Goal: Entertainment & Leisure: Consume media (video, audio)

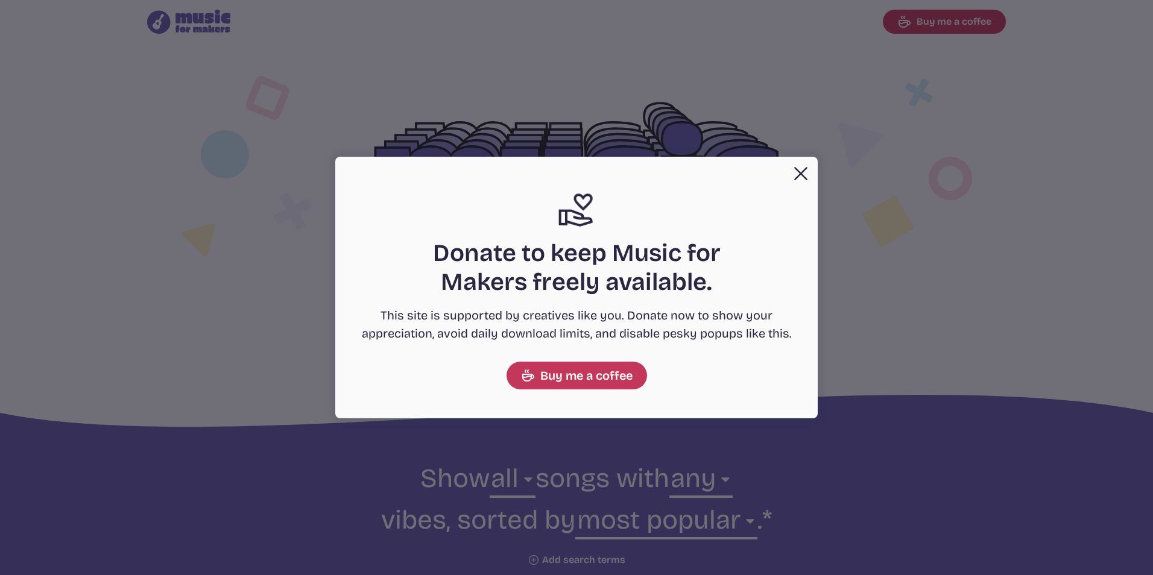
select select "most popular"
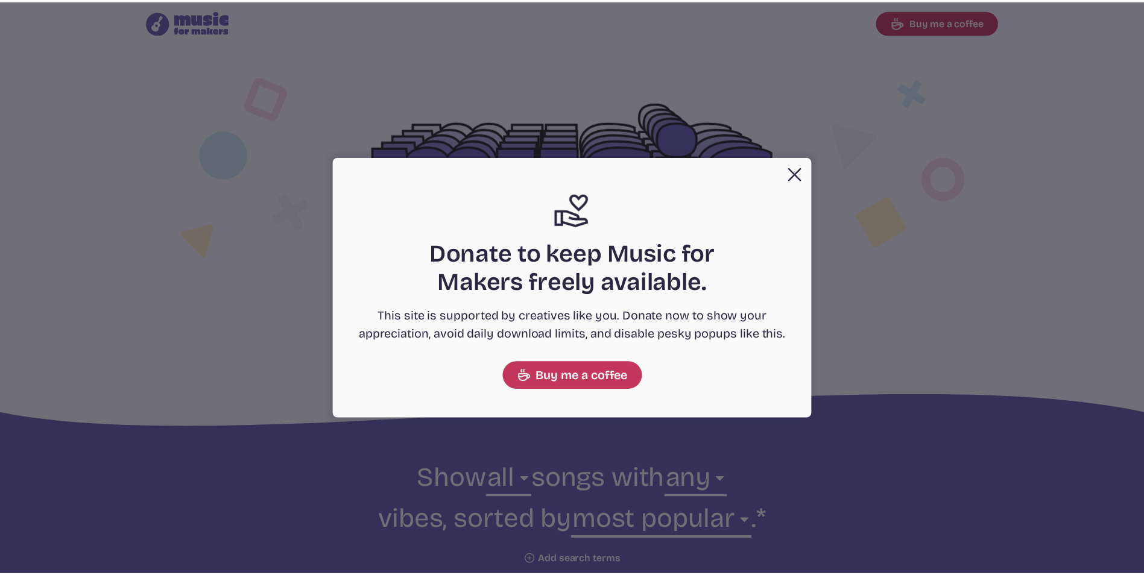
scroll to position [1448, 0]
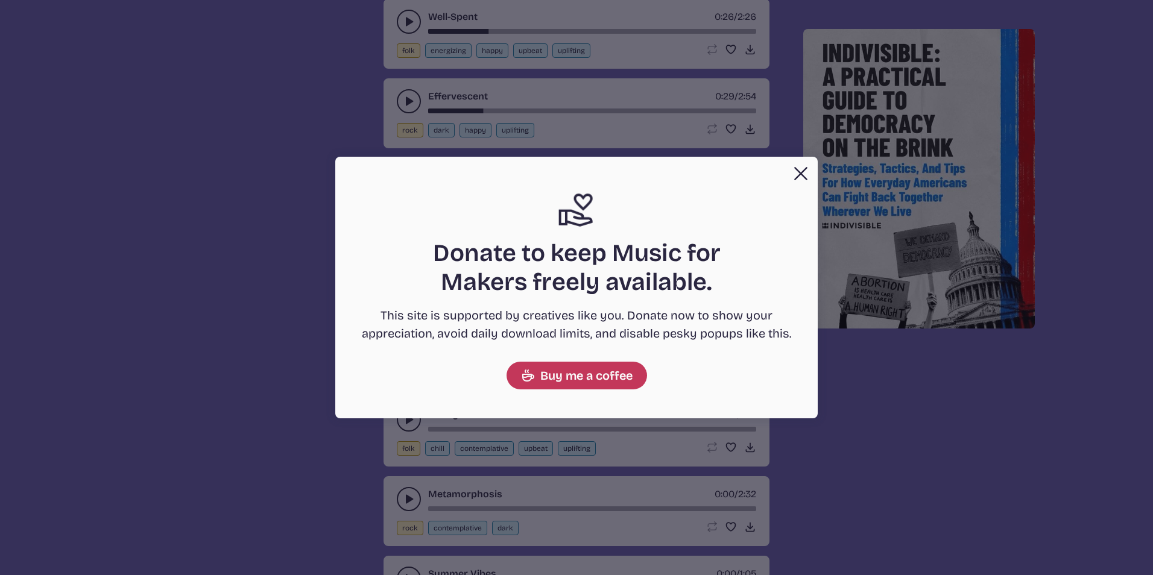
click at [794, 171] on button "Close" at bounding box center [801, 174] width 24 height 24
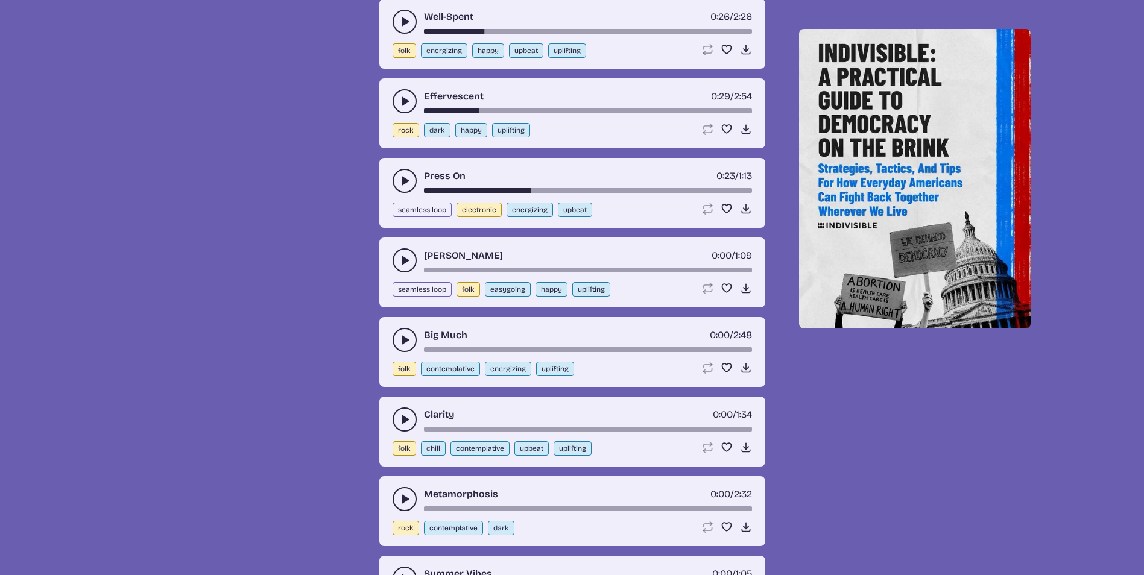
click at [410, 421] on icon "play-pause toggle" at bounding box center [405, 420] width 12 height 12
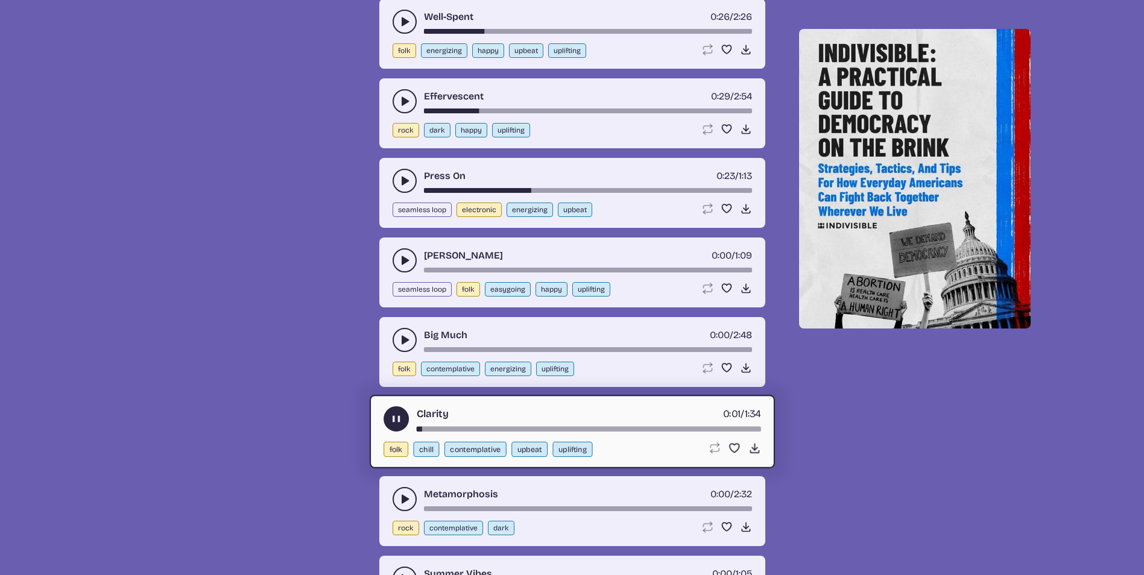
click at [394, 422] on use "play-pause toggle" at bounding box center [396, 419] width 13 height 13
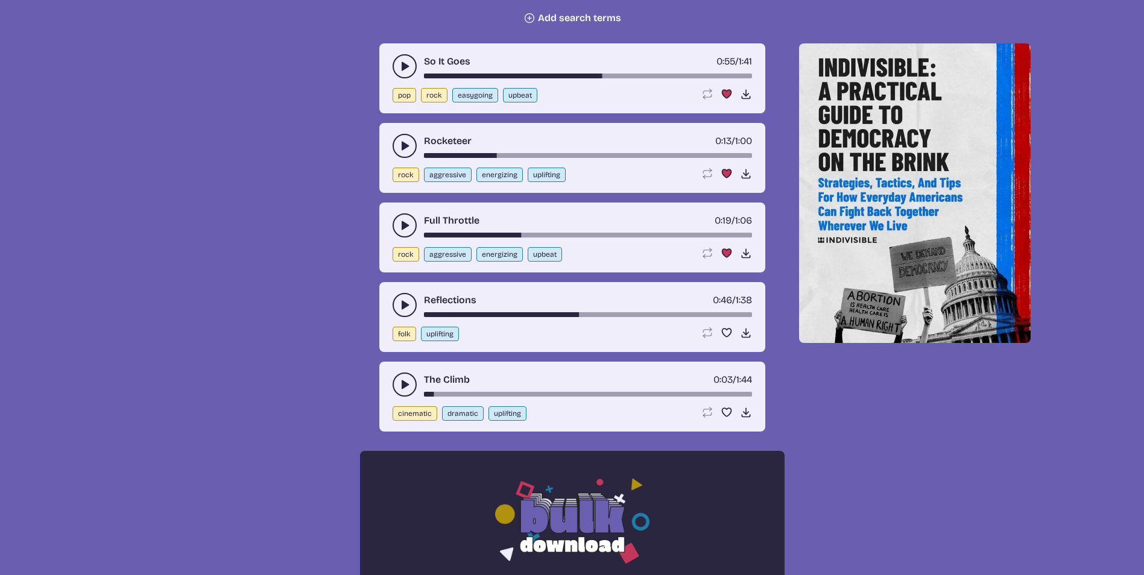
scroll to position [483, 0]
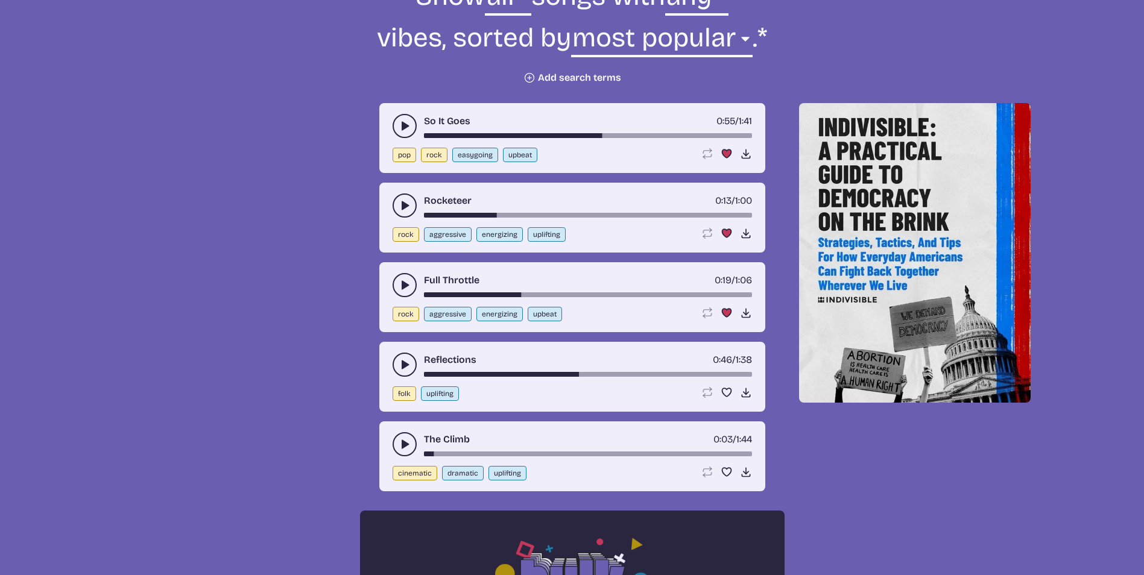
click at [403, 366] on use "play-pause toggle" at bounding box center [405, 365] width 12 height 12
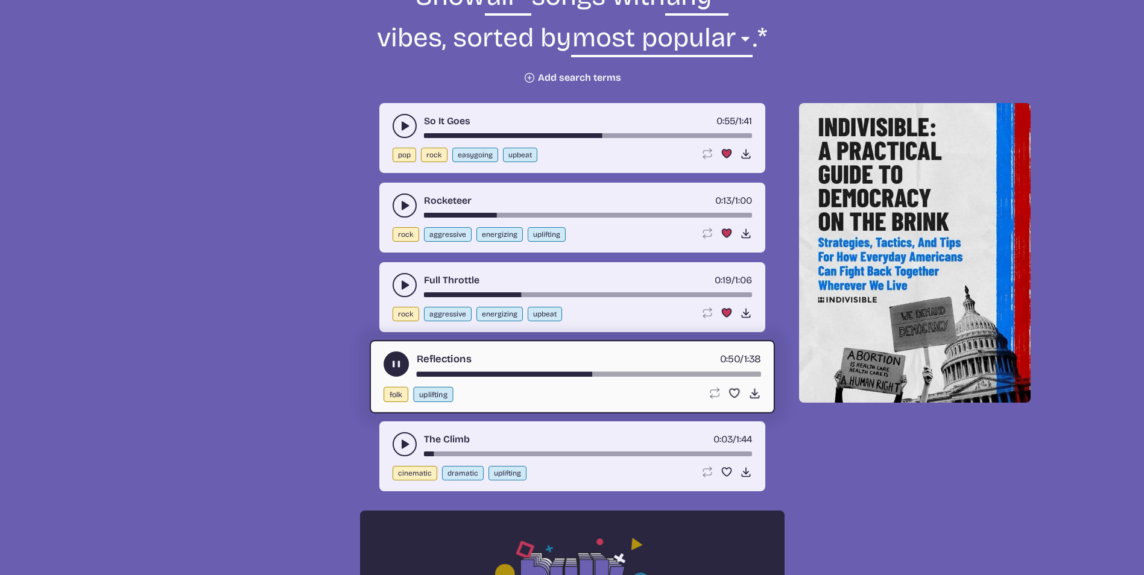
click at [421, 374] on div "song-time-bar" at bounding box center [588, 374] width 344 height 5
click at [396, 368] on icon "play-pause toggle" at bounding box center [396, 364] width 13 height 13
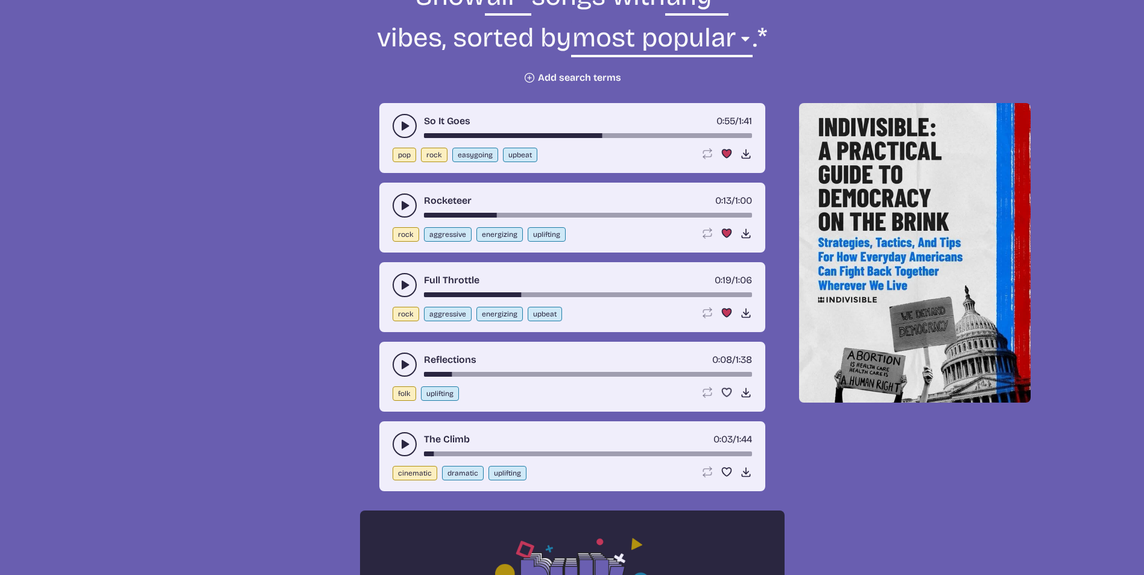
click at [403, 447] on use "play-pause toggle" at bounding box center [405, 445] width 12 height 12
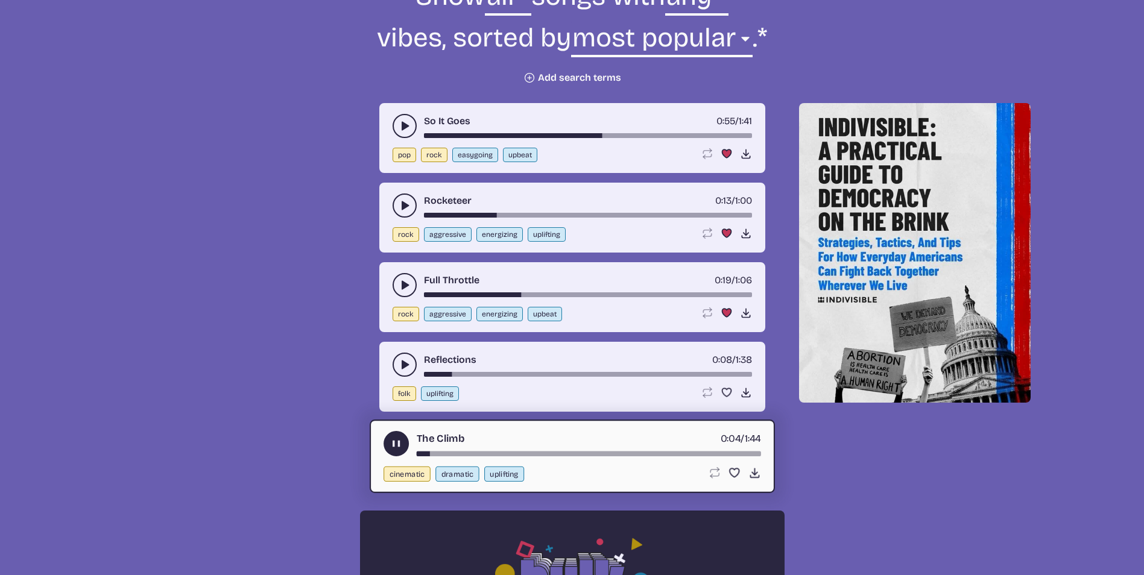
click at [399, 443] on use "play-pause toggle" at bounding box center [396, 444] width 13 height 13
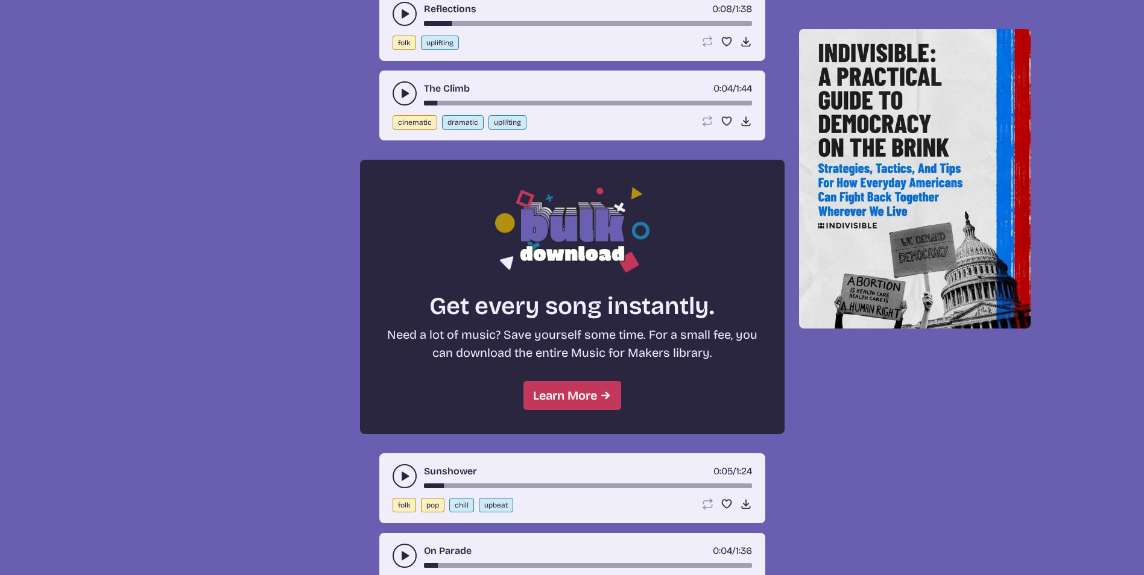
scroll to position [844, 0]
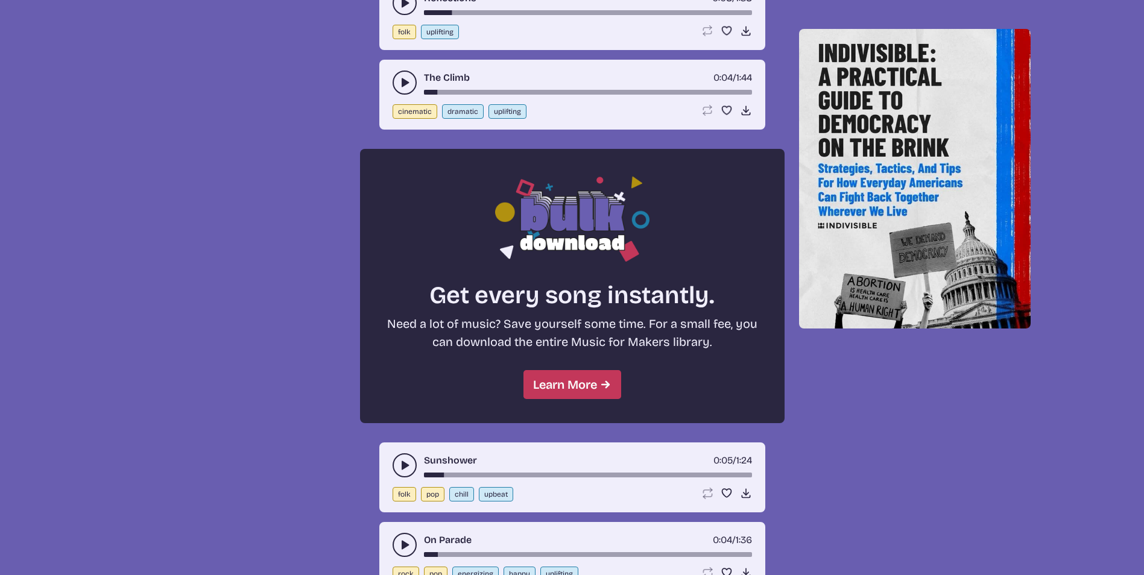
click at [405, 460] on icon "play-pause toggle" at bounding box center [405, 466] width 12 height 12
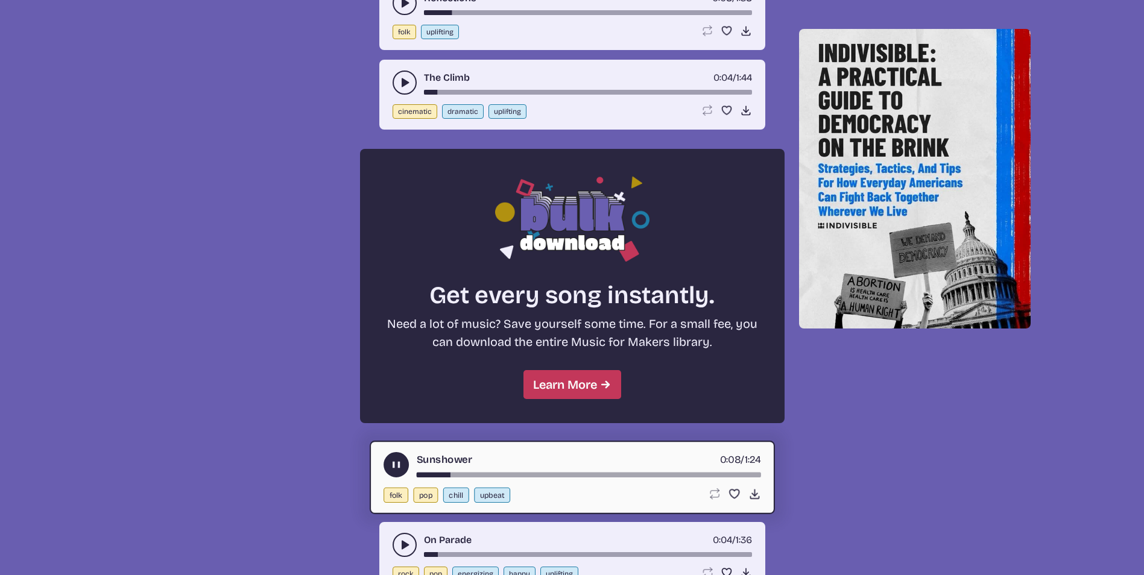
click at [395, 465] on use "play-pause toggle" at bounding box center [396, 465] width 13 height 13
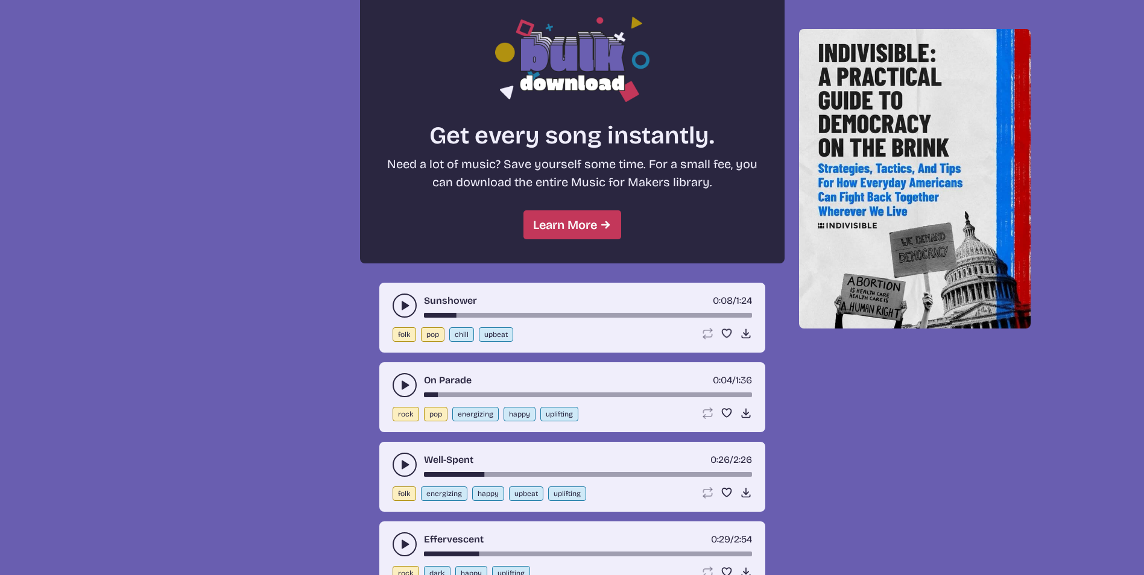
scroll to position [1025, 0]
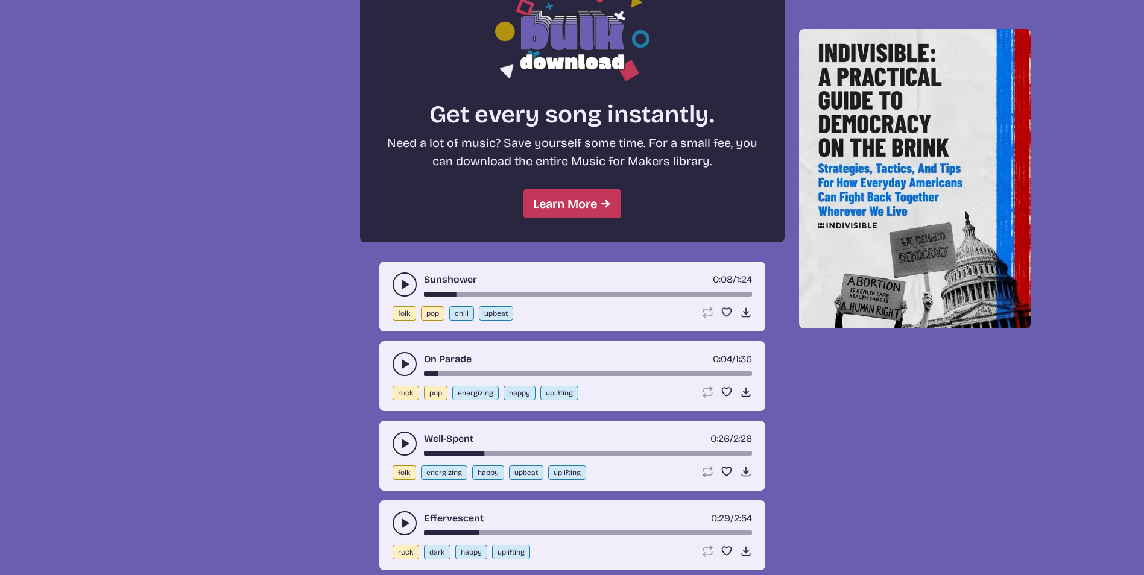
click at [405, 443] on use "play-pause toggle" at bounding box center [405, 444] width 12 height 12
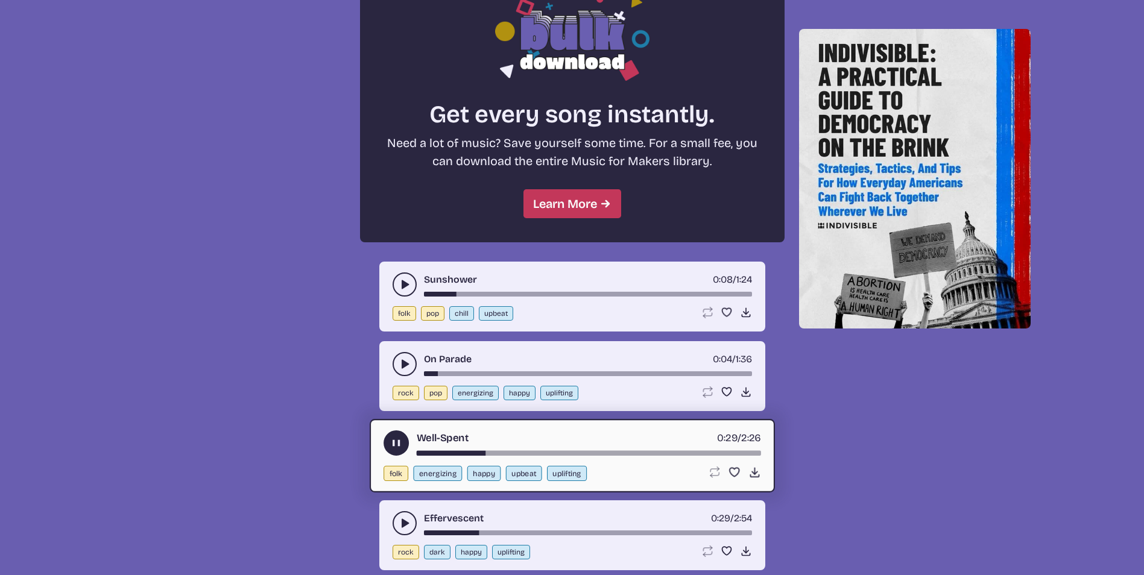
click at [423, 451] on div "song-time-bar" at bounding box center [588, 453] width 344 height 5
click at [399, 443] on use "play-pause toggle" at bounding box center [396, 443] width 13 height 13
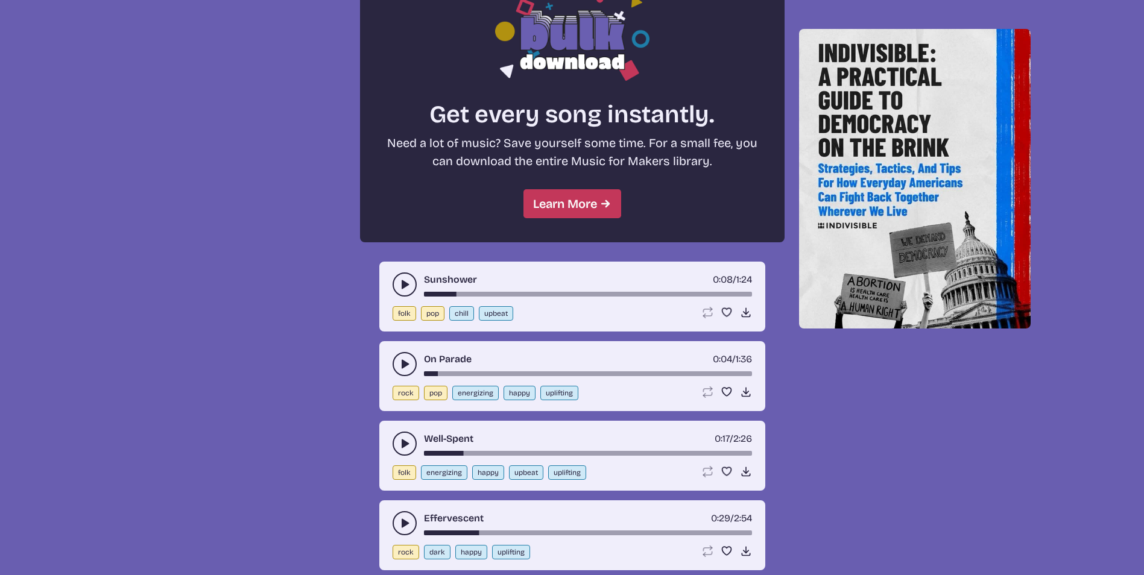
click at [402, 525] on use "play-pause toggle" at bounding box center [405, 524] width 12 height 12
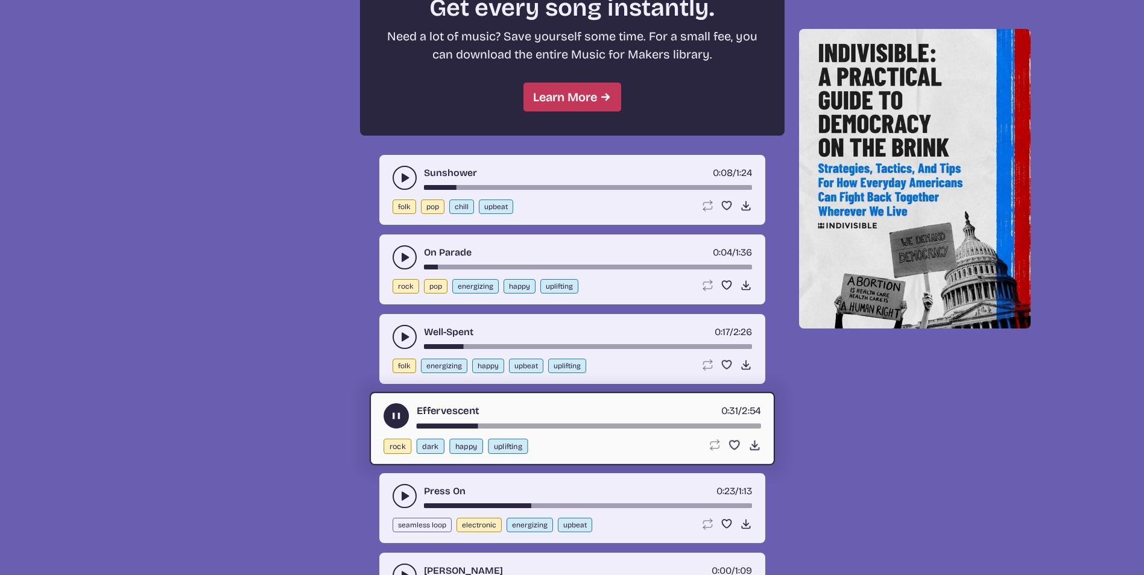
scroll to position [1146, 0]
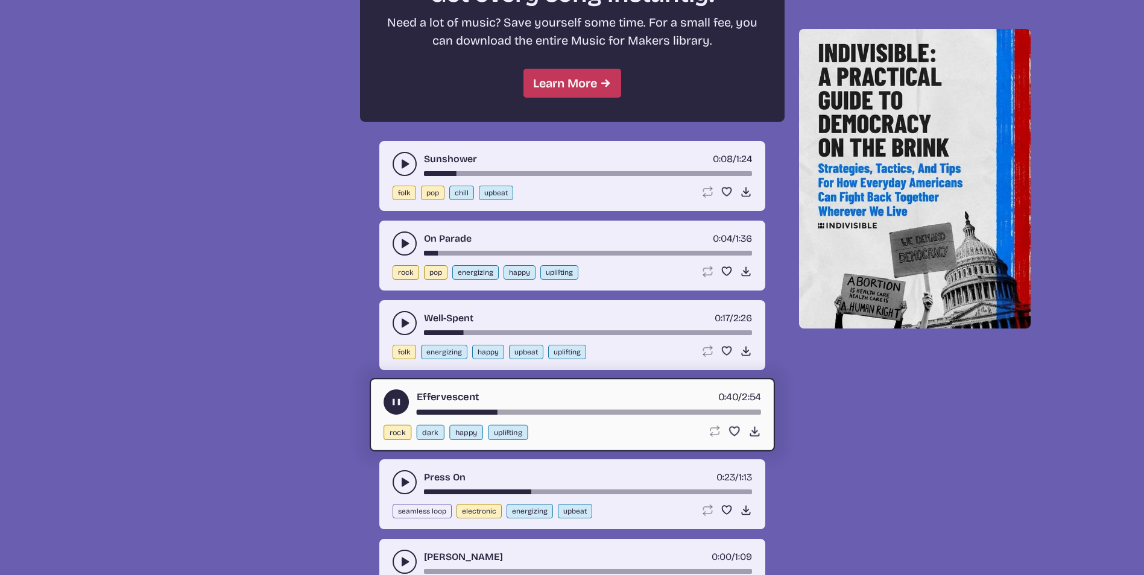
click at [401, 484] on icon "play-pause toggle" at bounding box center [405, 483] width 12 height 12
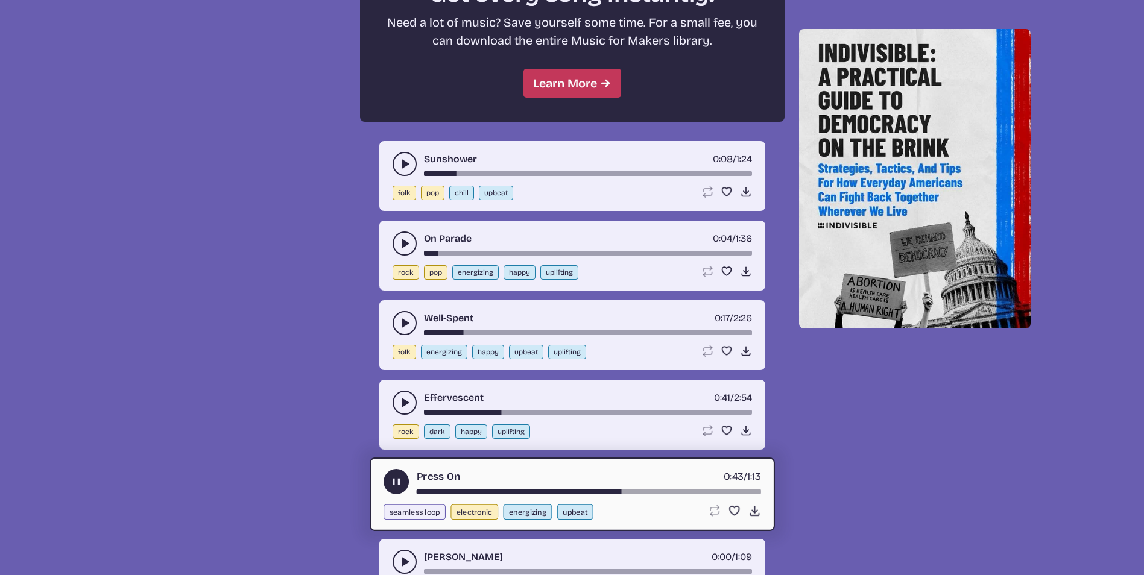
click at [418, 490] on div "song-time-bar" at bounding box center [588, 492] width 344 height 5
click at [397, 481] on use "play-pause toggle" at bounding box center [396, 482] width 13 height 13
